Goal: Find contact information: Find contact information

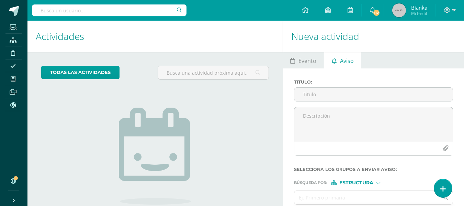
click at [68, 13] on input "text" at bounding box center [109, 10] width 155 height 12
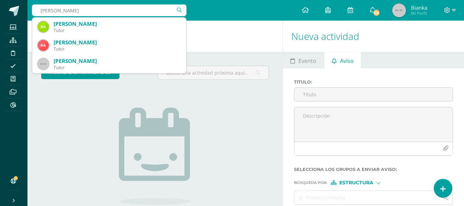
type input "Santiago ramirez pichilla"
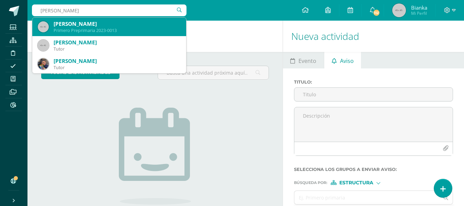
click at [79, 21] on div "[PERSON_NAME]" at bounding box center [117, 23] width 127 height 7
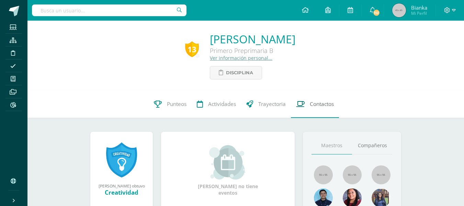
click at [313, 105] on span "Contactos" at bounding box center [322, 103] width 24 height 7
